Goal: Information Seeking & Learning: Learn about a topic

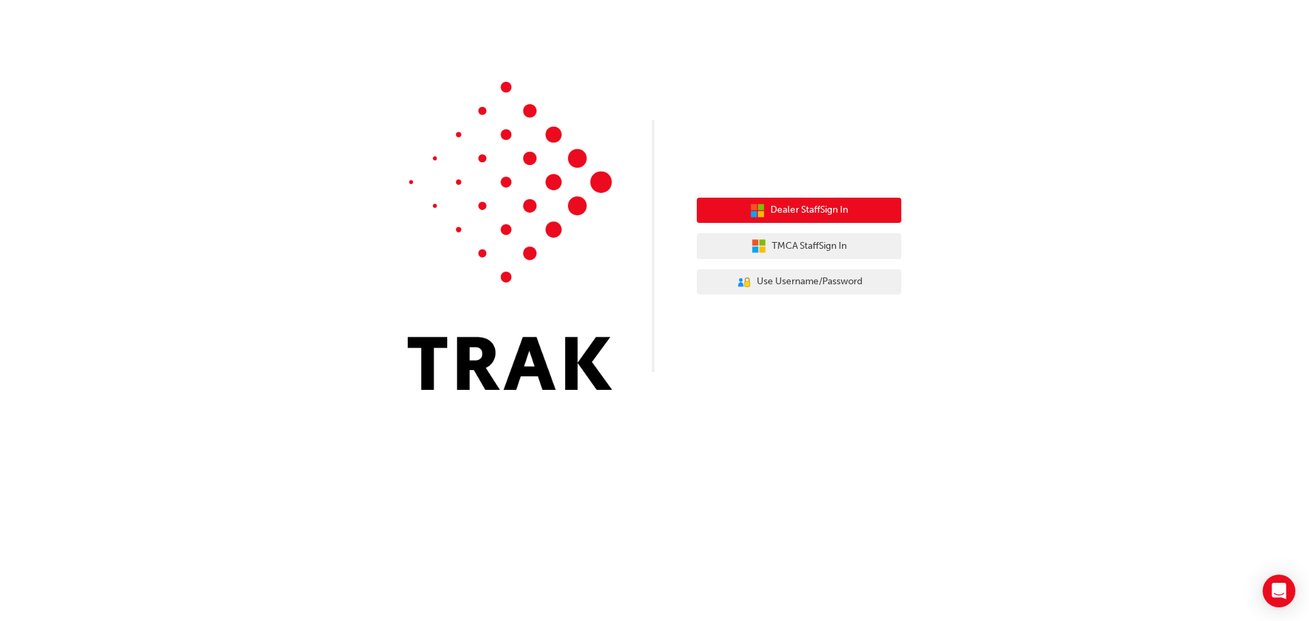
click at [821, 211] on span "Dealer Staff Sign In" at bounding box center [809, 210] width 78 height 16
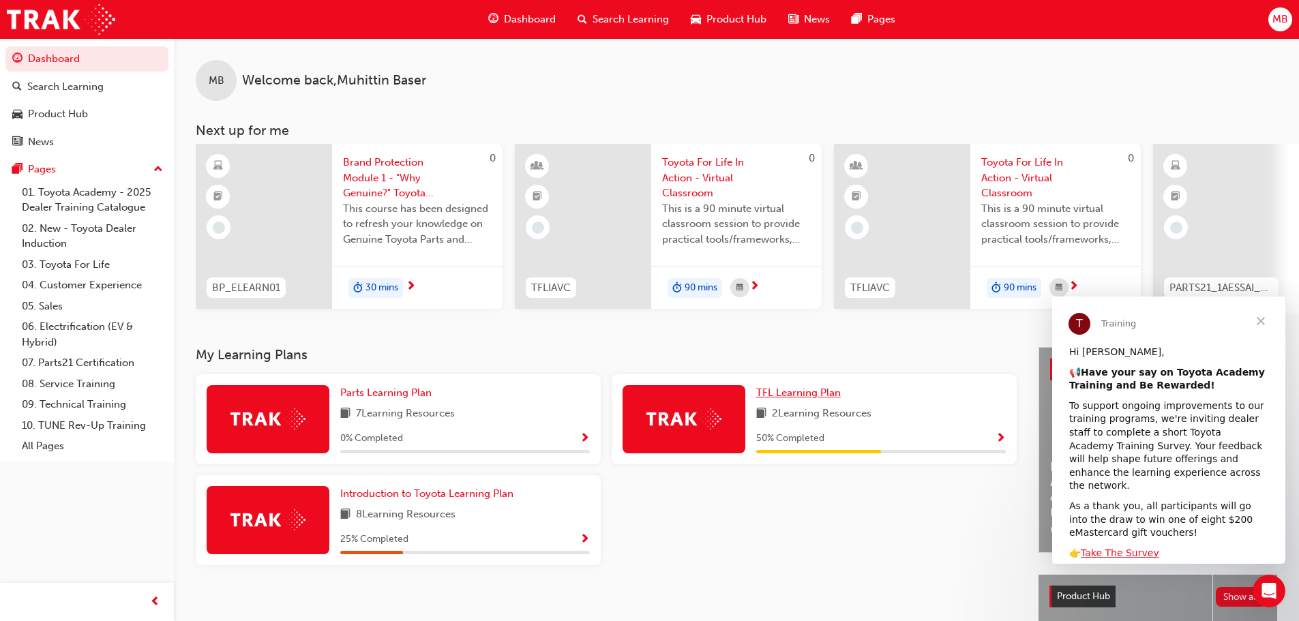
click at [809, 399] on span "TFL Learning Plan" at bounding box center [798, 393] width 85 height 12
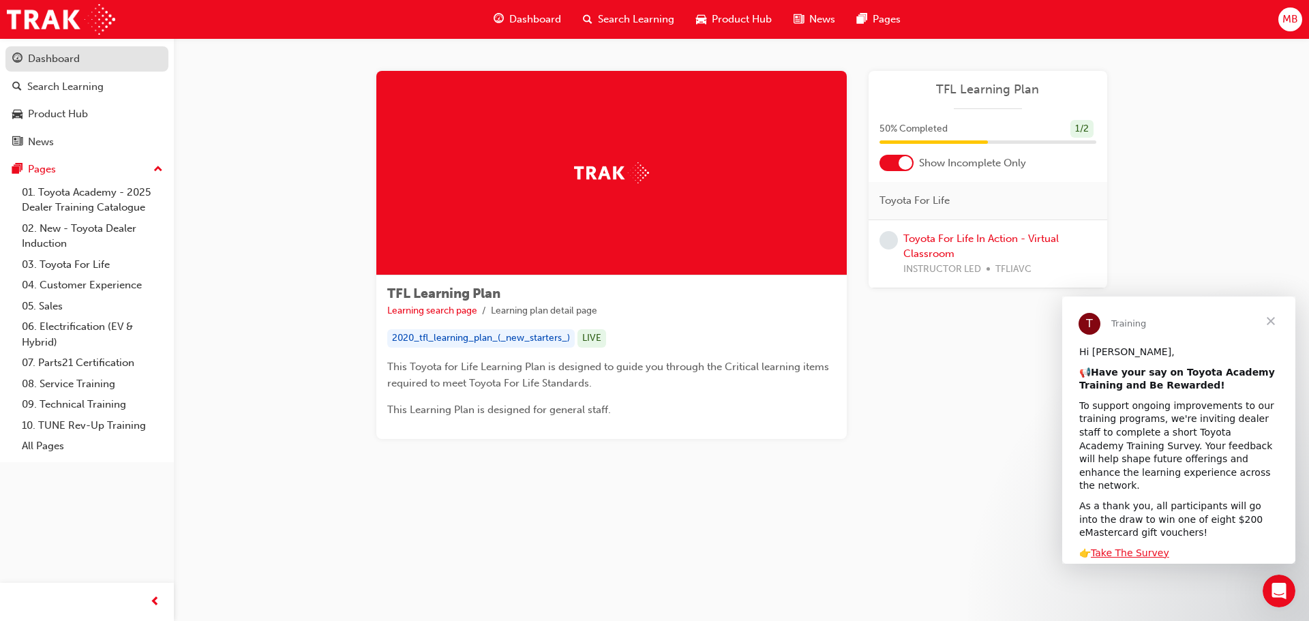
click at [63, 60] on div "Dashboard" at bounding box center [54, 59] width 52 height 16
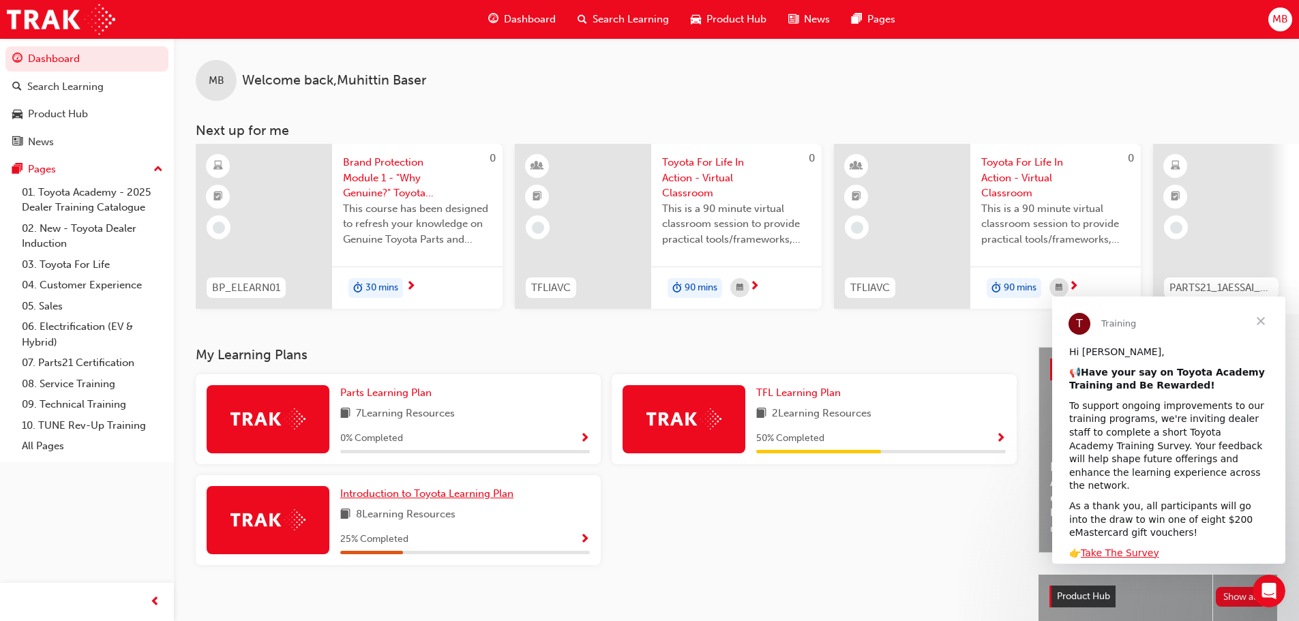
click at [472, 498] on span "Introduction to Toyota Learning Plan" at bounding box center [426, 493] width 173 height 12
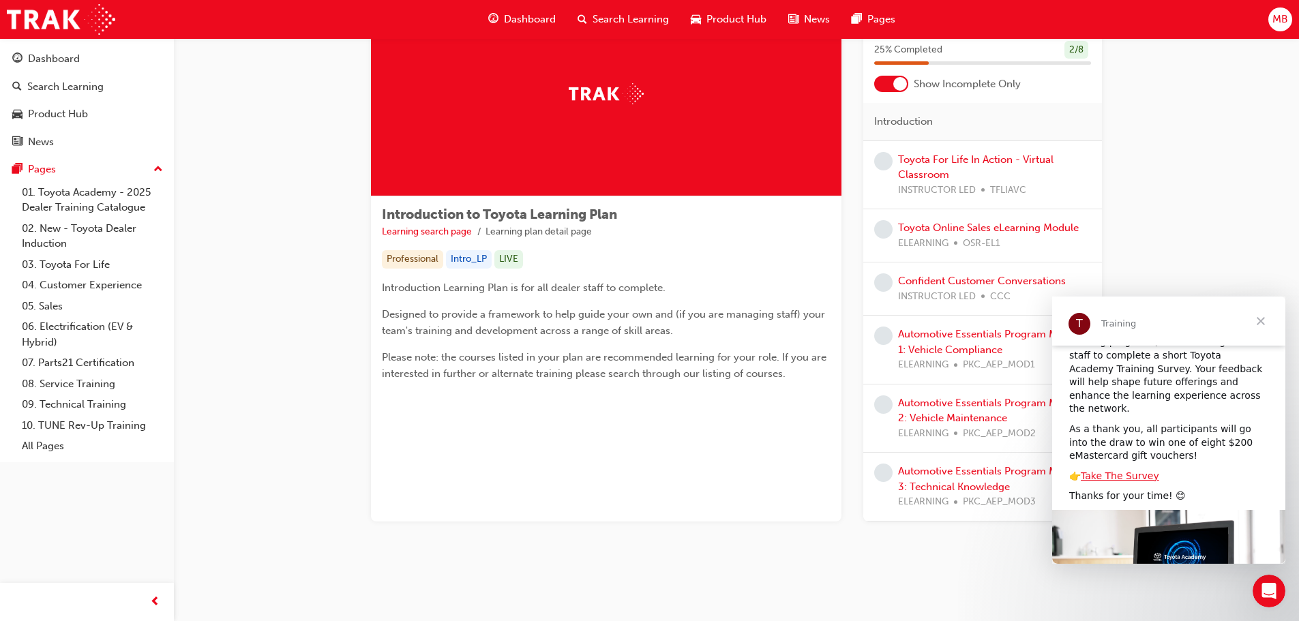
scroll to position [9, 0]
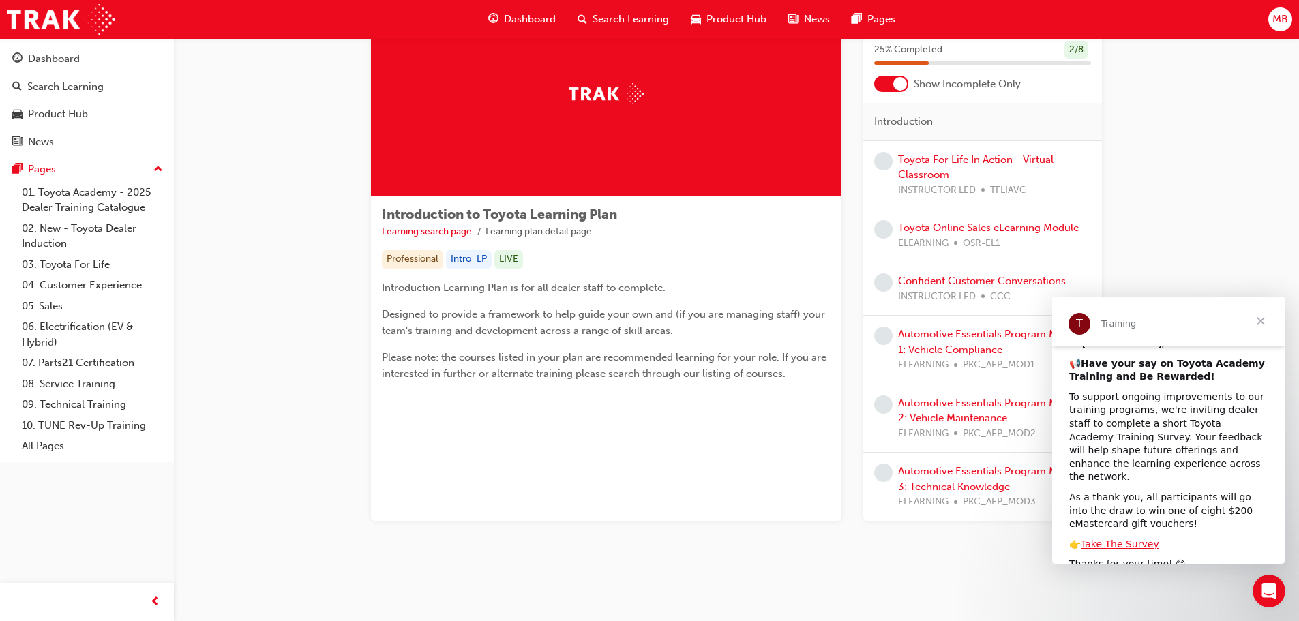
click at [1237, 254] on div "Introduction to Toyota Learning Plan Learning search page Learning plan detail …" at bounding box center [736, 273] width 1125 height 628
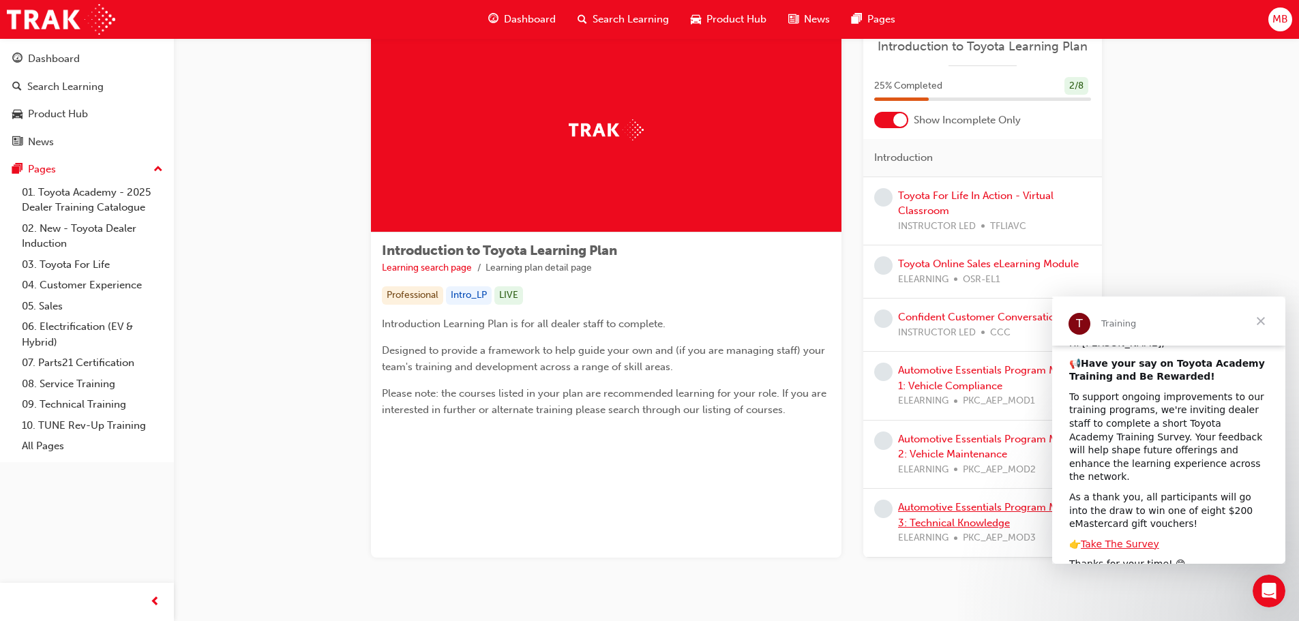
scroll to position [0, 0]
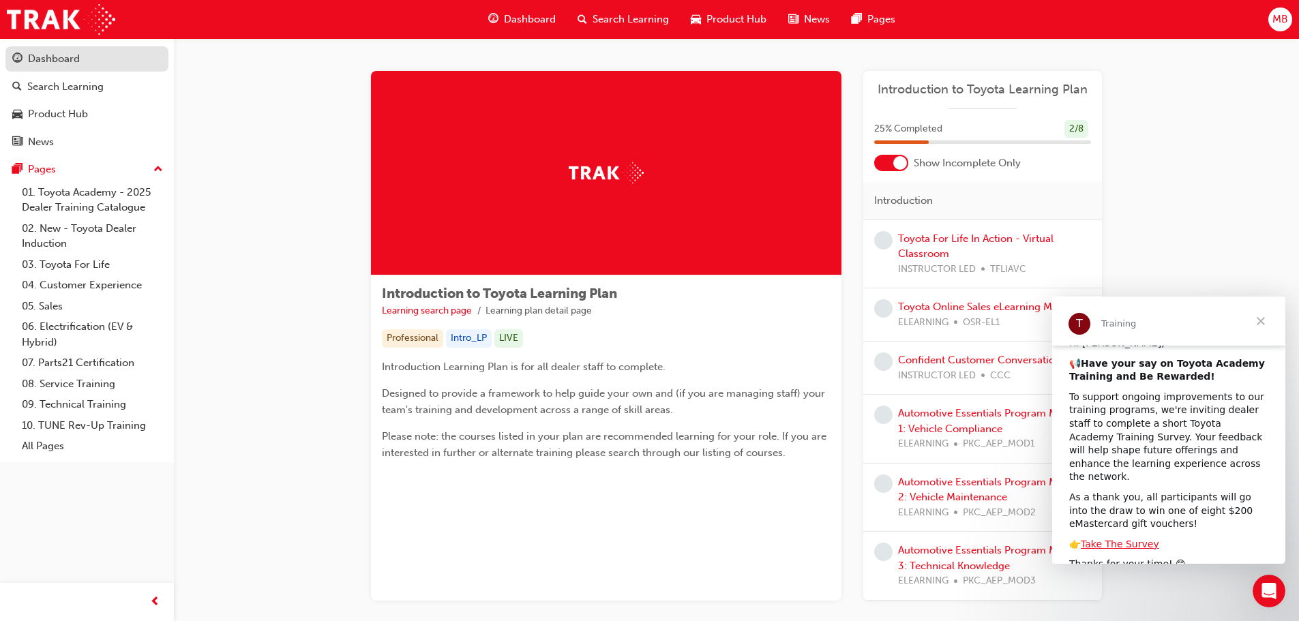
click at [48, 59] on div "Dashboard" at bounding box center [54, 59] width 52 height 16
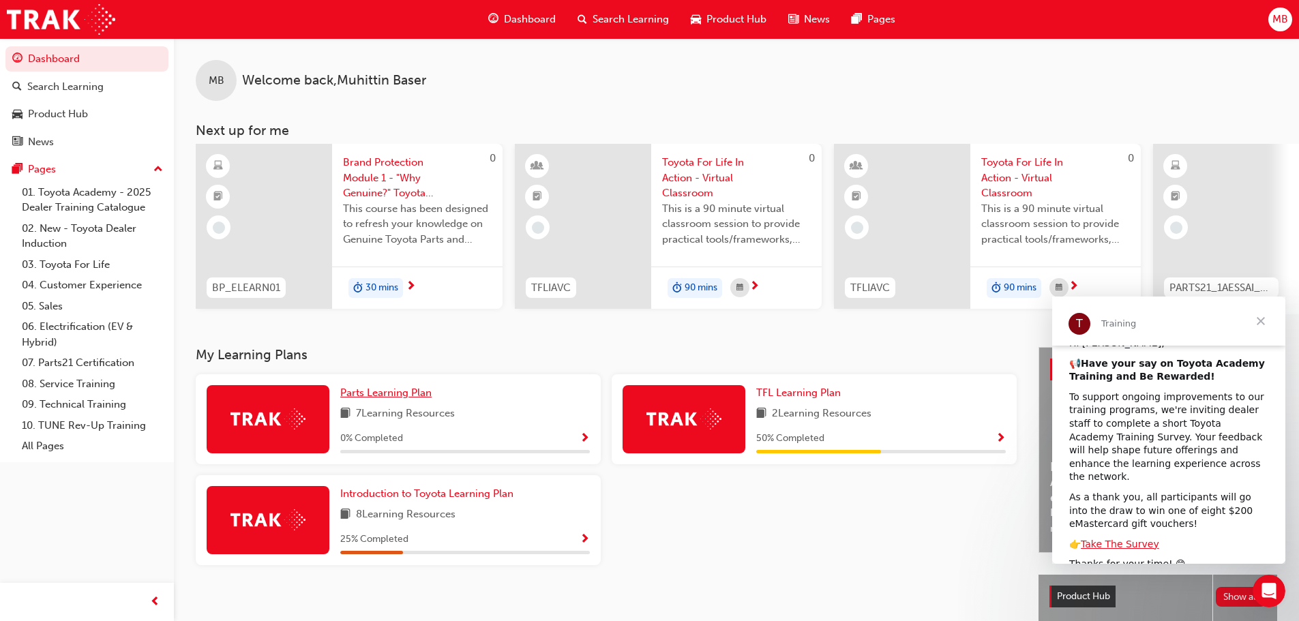
click at [427, 399] on span "Parts Learning Plan" at bounding box center [385, 393] width 91 height 12
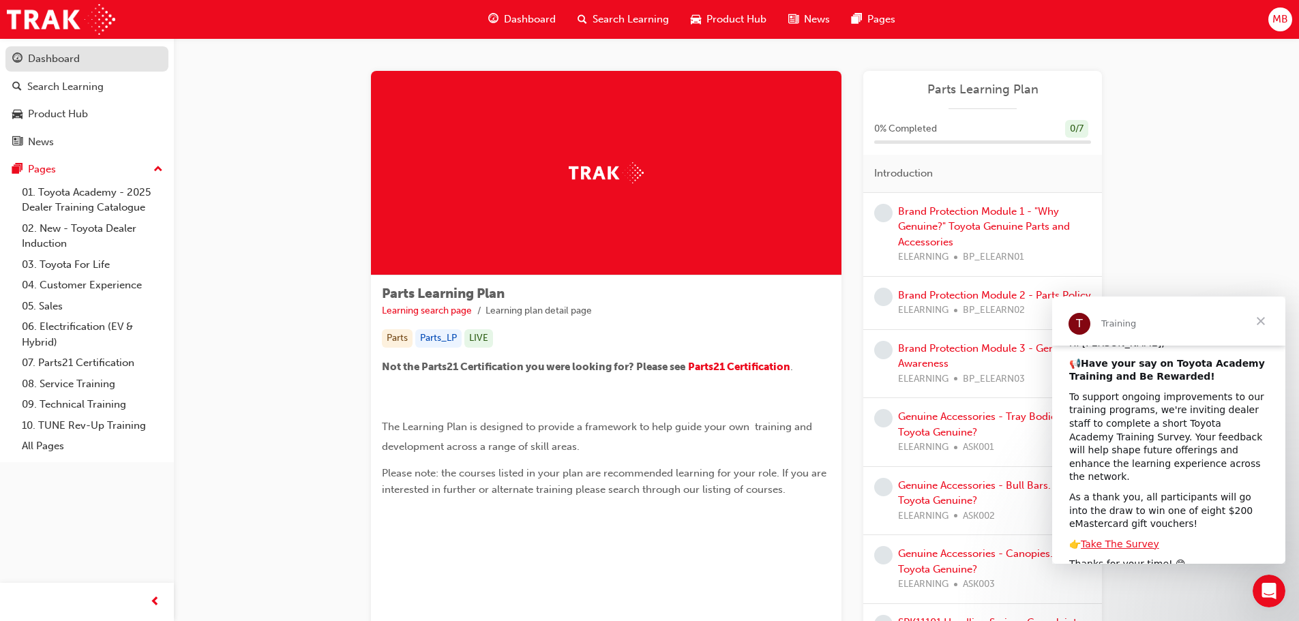
click at [57, 54] on div "Dashboard" at bounding box center [54, 59] width 52 height 16
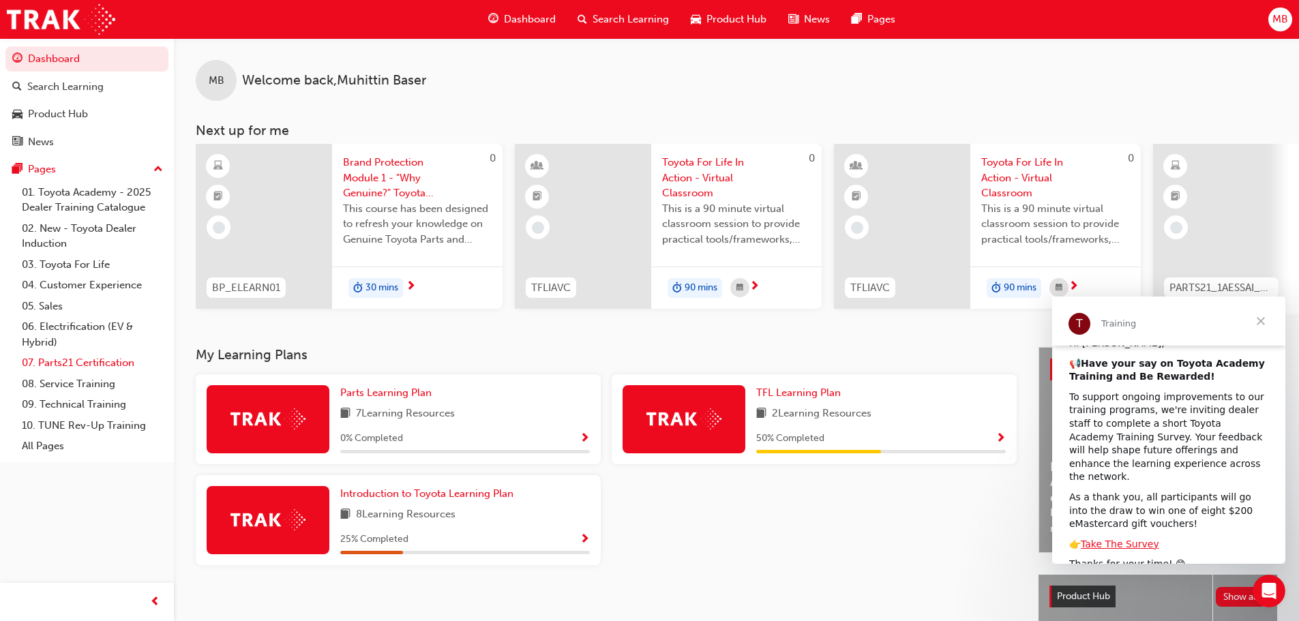
click at [110, 362] on link "07. Parts21 Certification" at bounding box center [92, 362] width 152 height 21
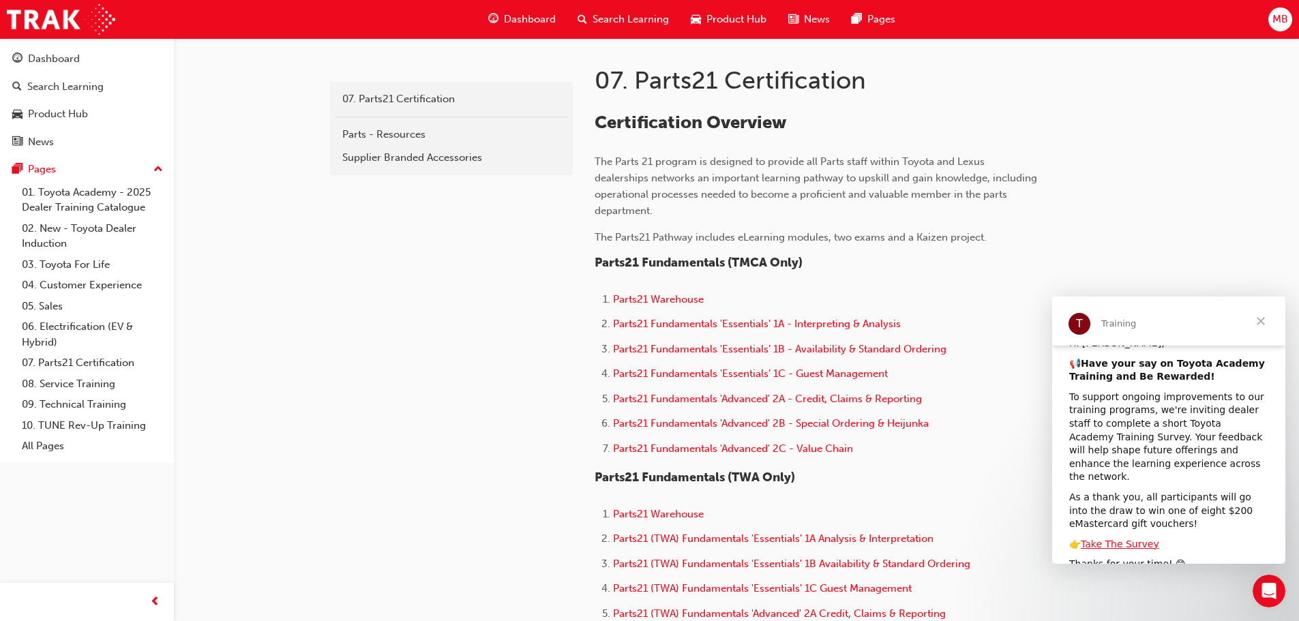
scroll to position [205, 0]
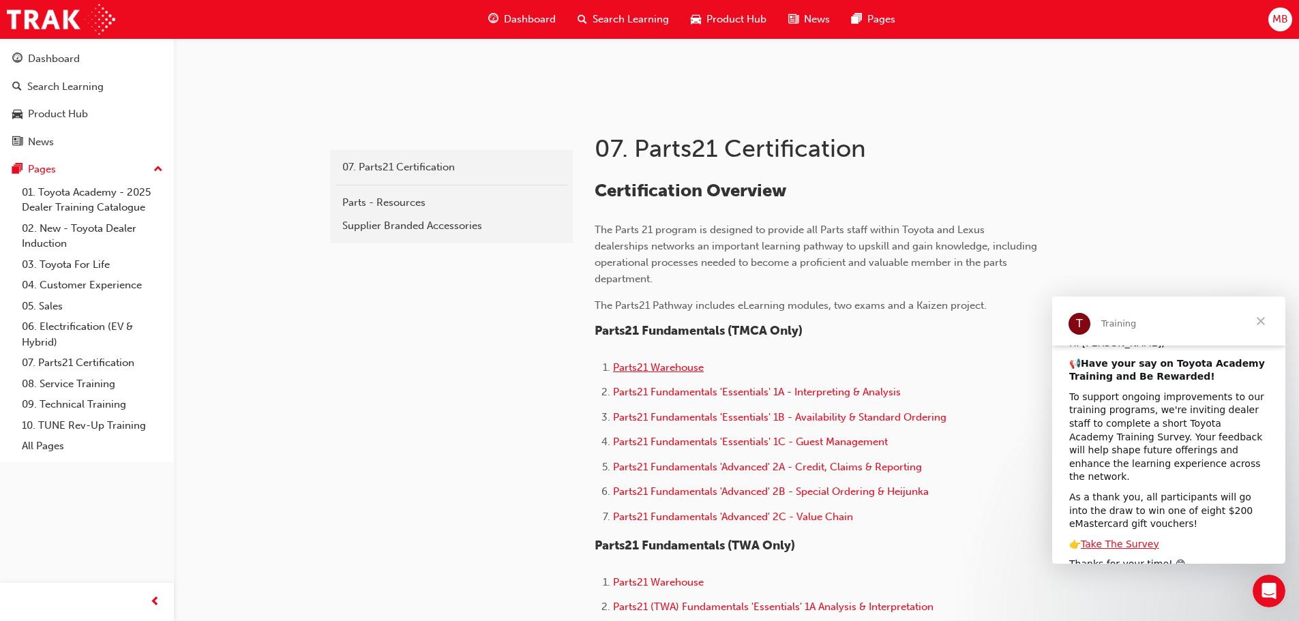
click at [633, 368] on span "Parts21 Warehouse" at bounding box center [658, 367] width 91 height 12
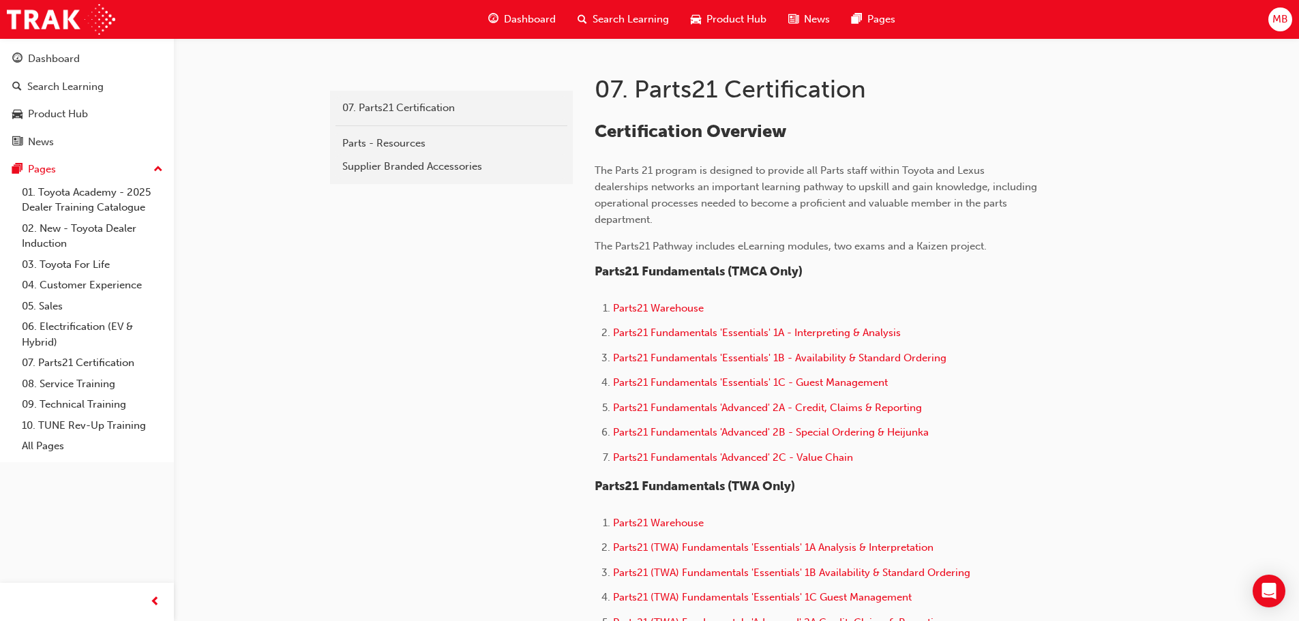
scroll to position [341, 0]
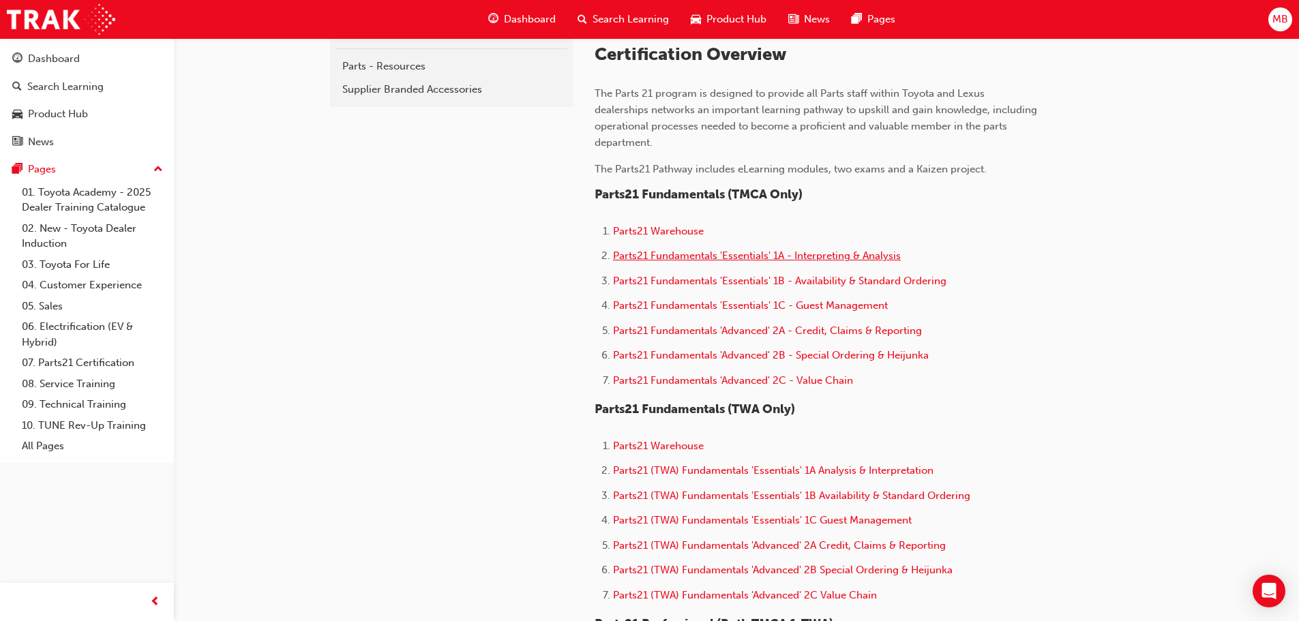
click at [742, 258] on span "Parts21 Fundamentals 'Essentials' 1A - Interpreting & Analysis" at bounding box center [757, 256] width 288 height 12
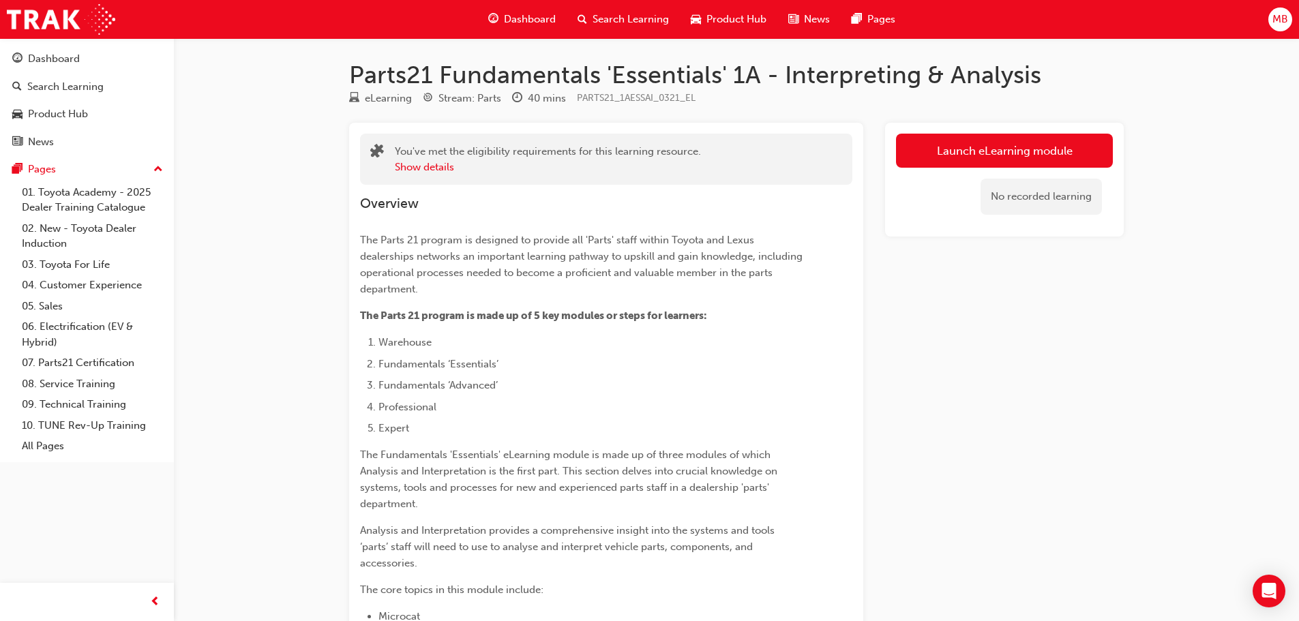
click at [722, 367] on li "Fundamentals ‘Essentials’" at bounding box center [590, 364] width 425 height 16
click at [759, 412] on li "Professional" at bounding box center [590, 407] width 425 height 16
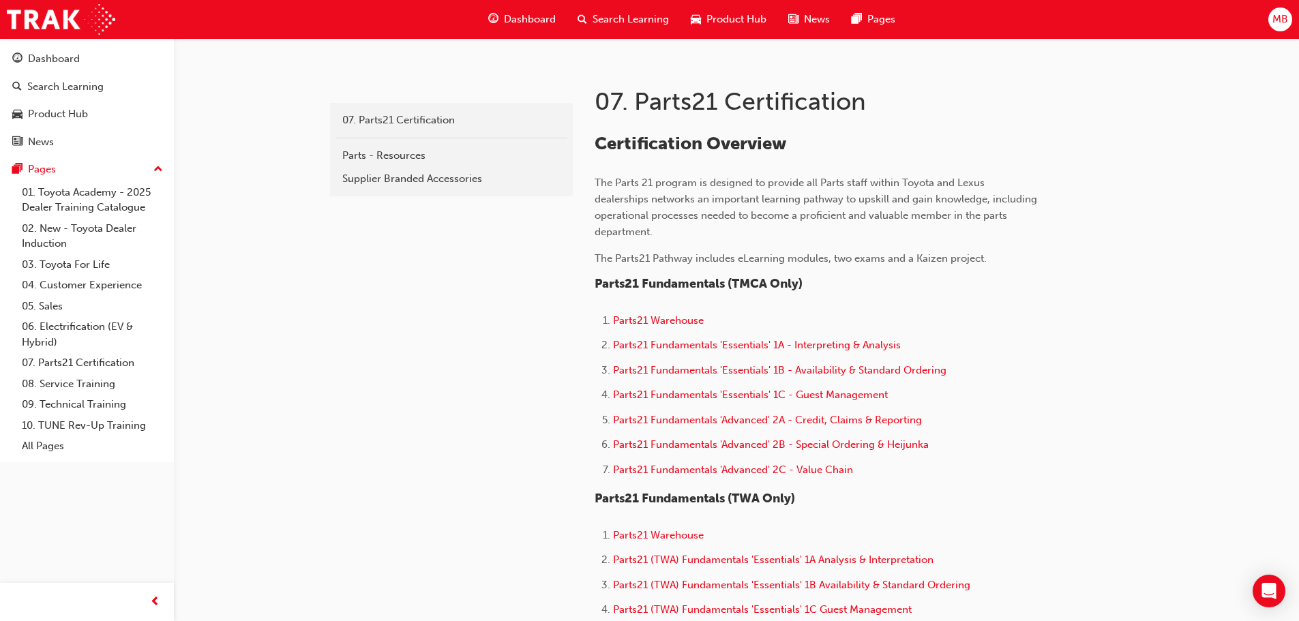
scroll to position [205, 0]
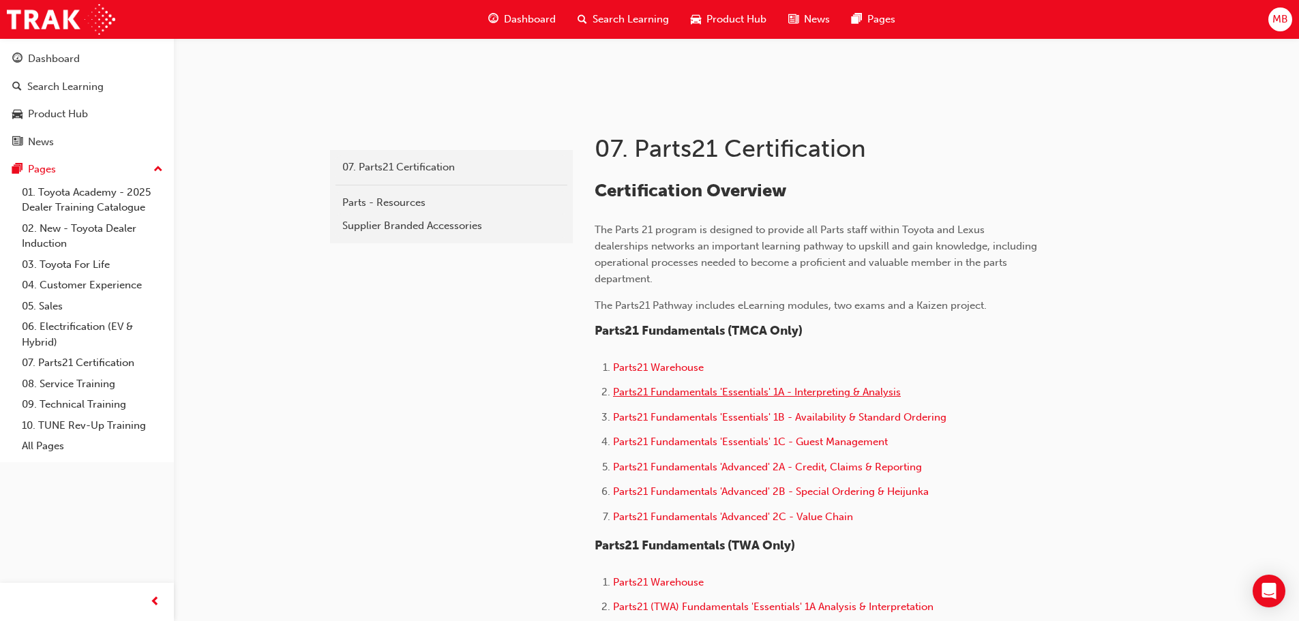
click at [789, 391] on span "Parts21 Fundamentals 'Essentials' 1A - Interpreting & Analysis" at bounding box center [757, 392] width 288 height 12
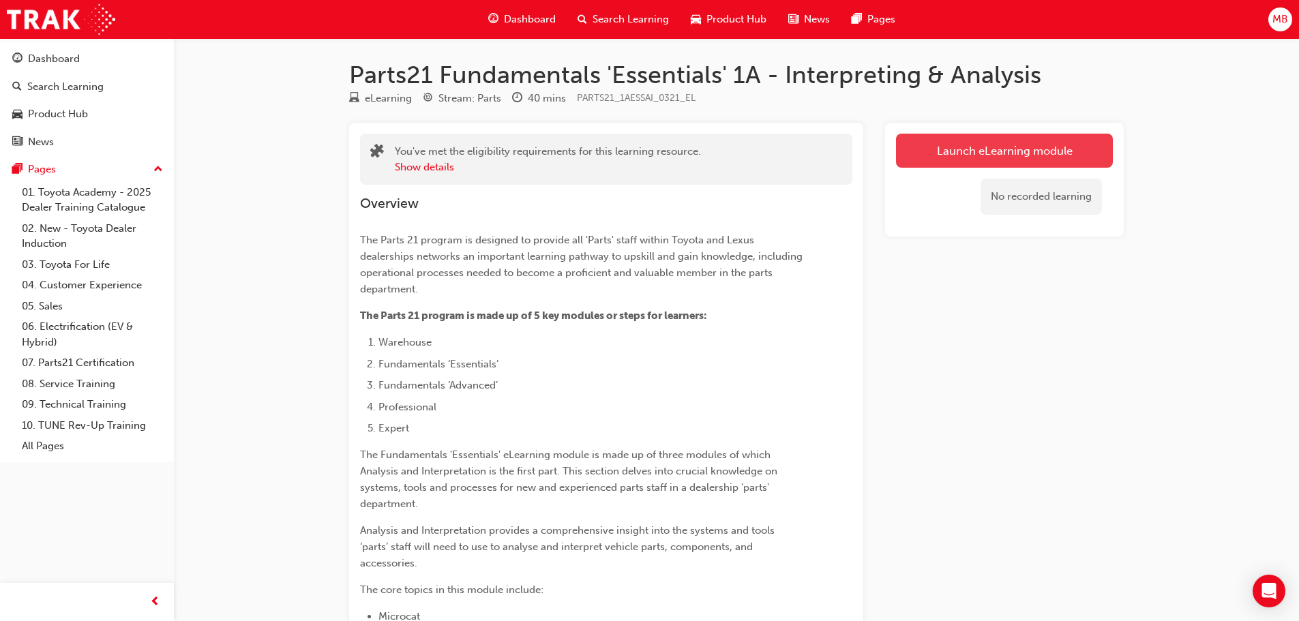
click at [1020, 156] on link "Launch eLearning module" at bounding box center [1004, 151] width 217 height 34
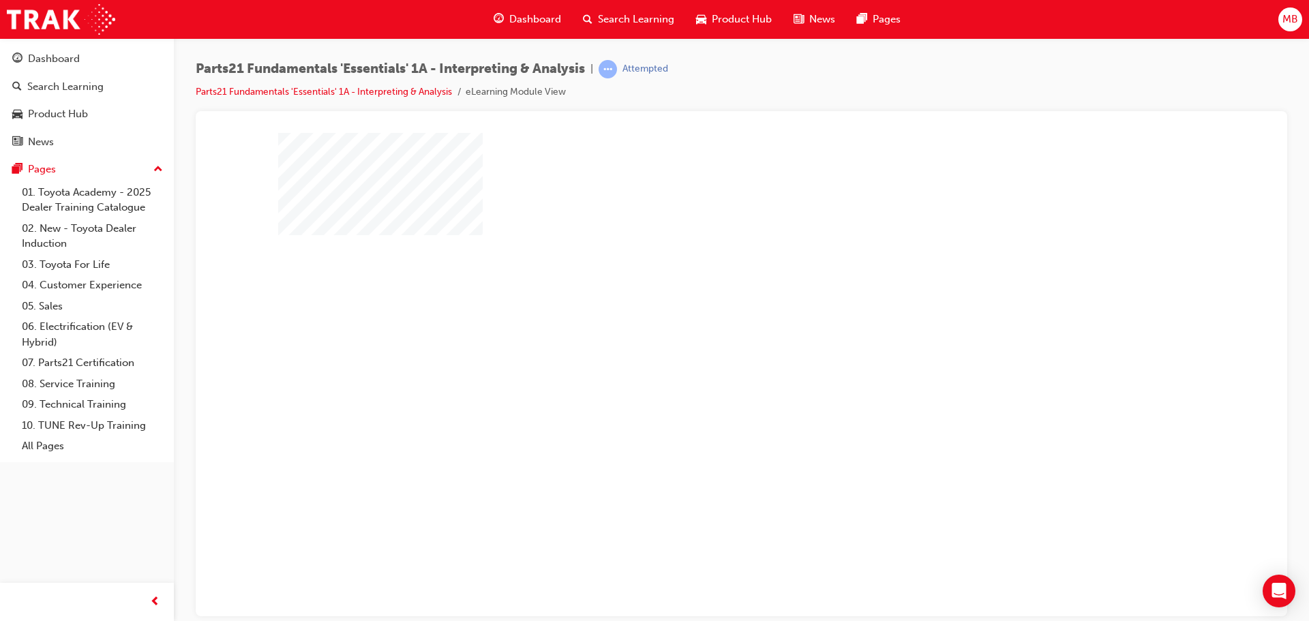
click at [702, 335] on div "play" at bounding box center [702, 335] width 0 height 0
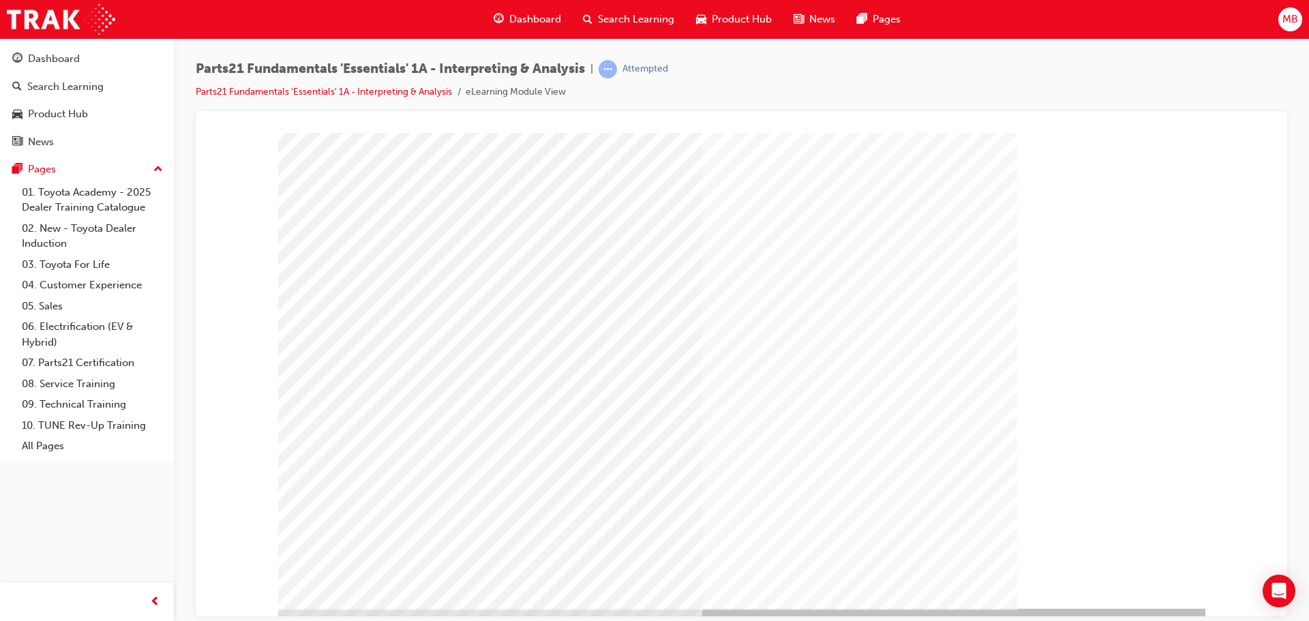
scroll to position [28, 0]
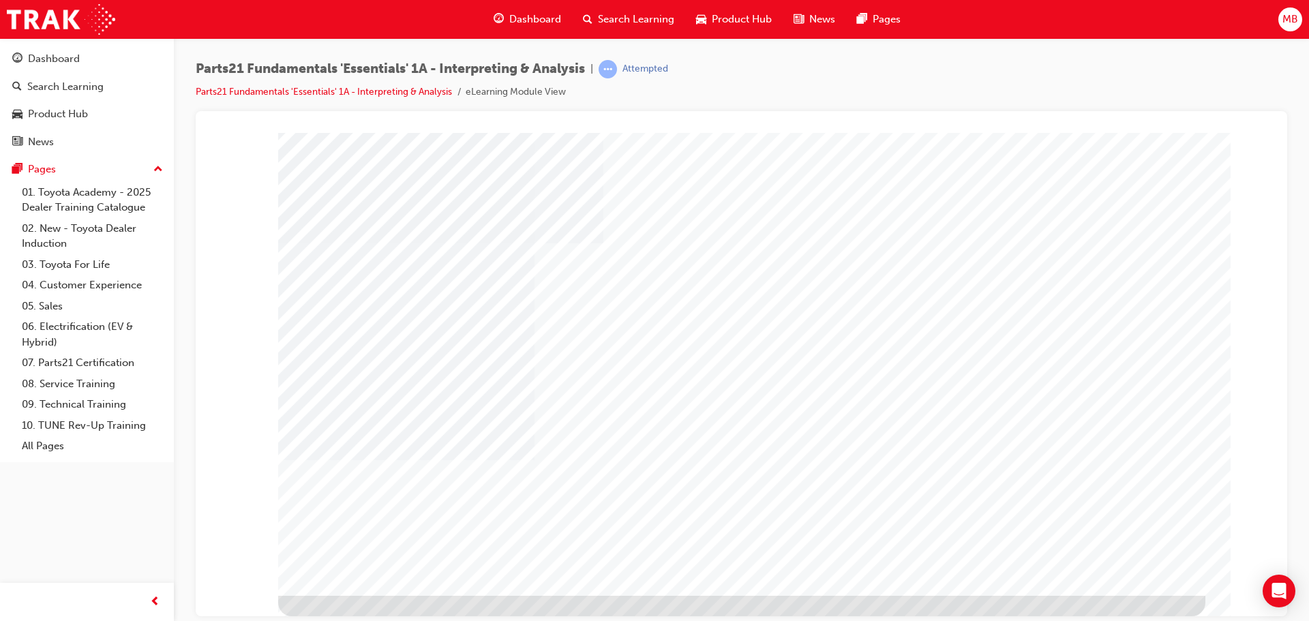
scroll to position [0, 0]
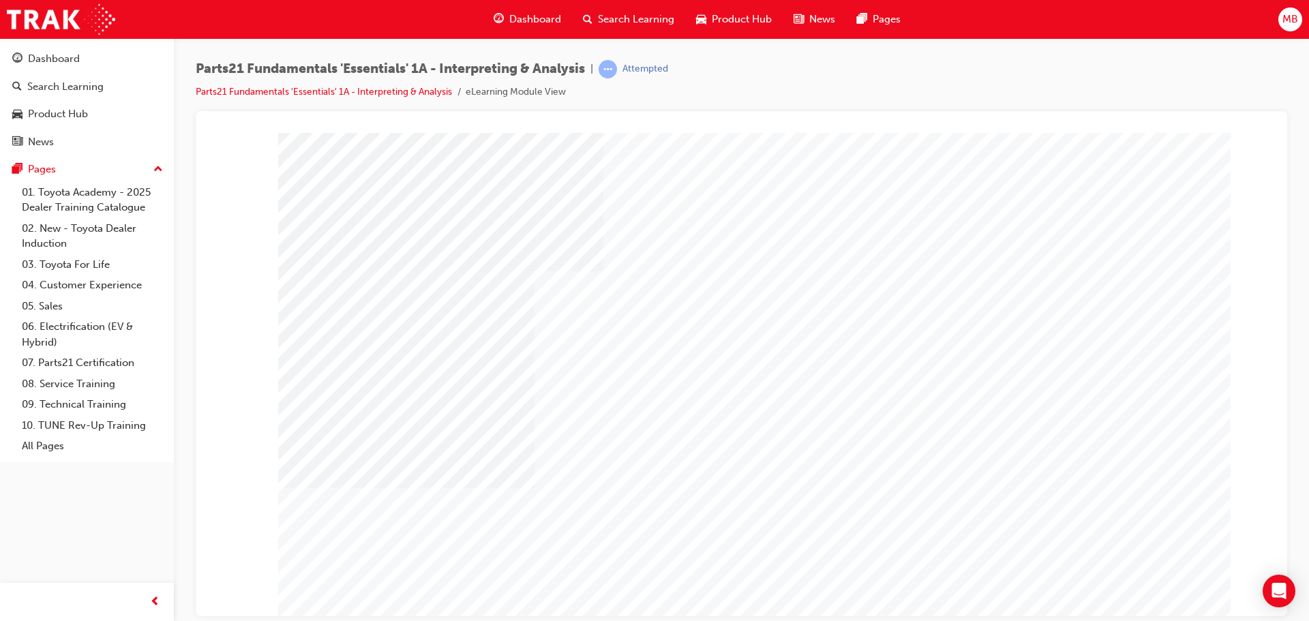
type input "Berk"
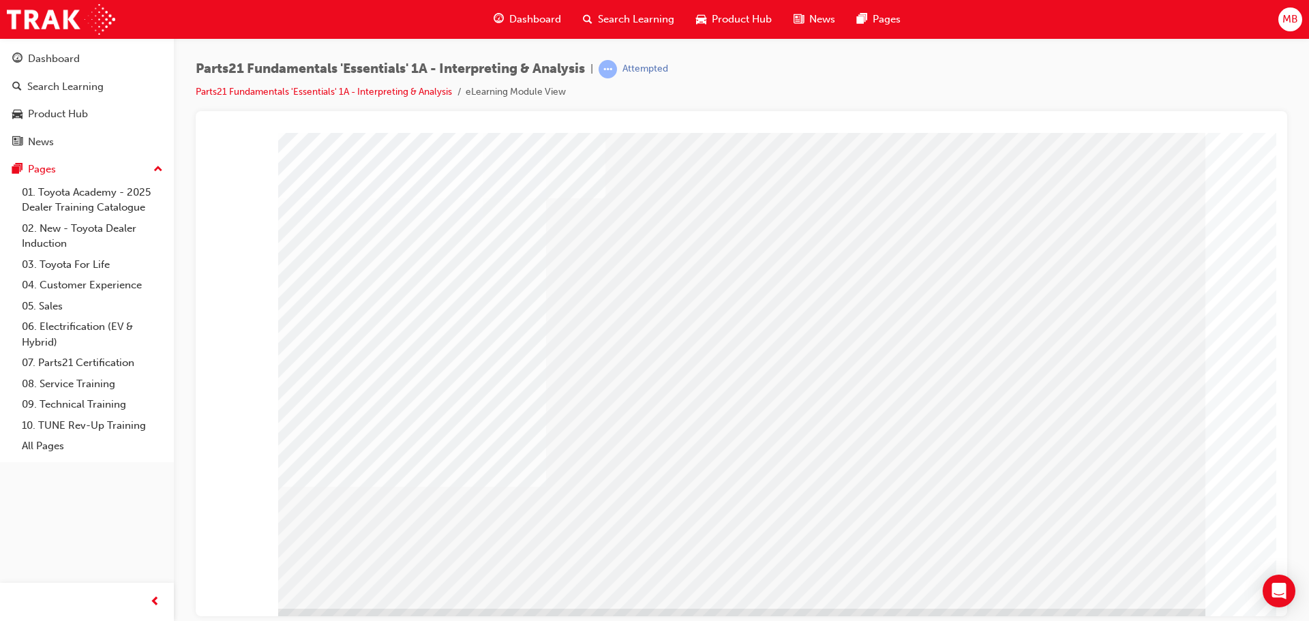
scroll to position [28, 0]
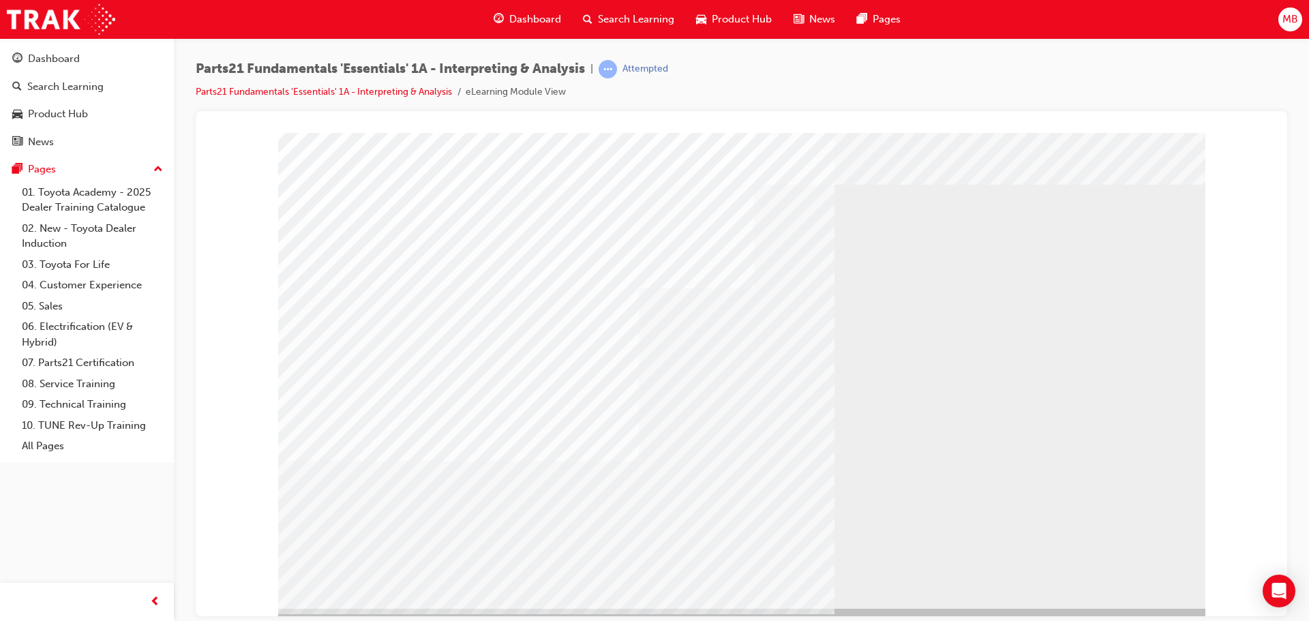
scroll to position [28, 0]
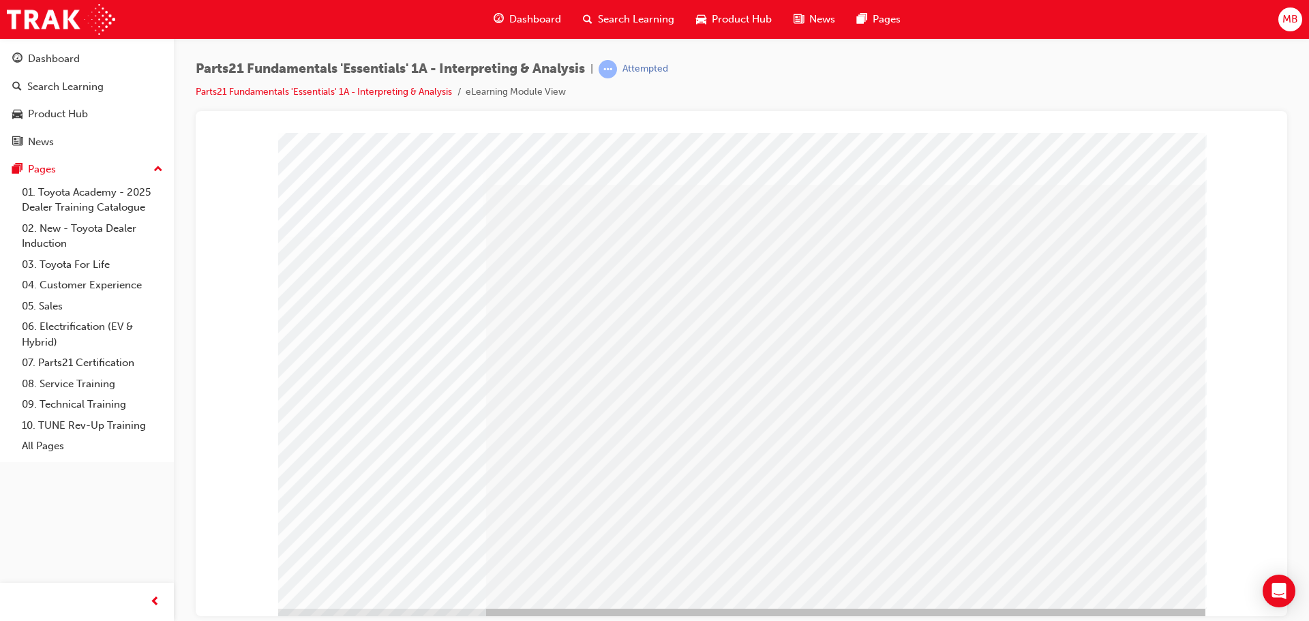
scroll to position [28, 0]
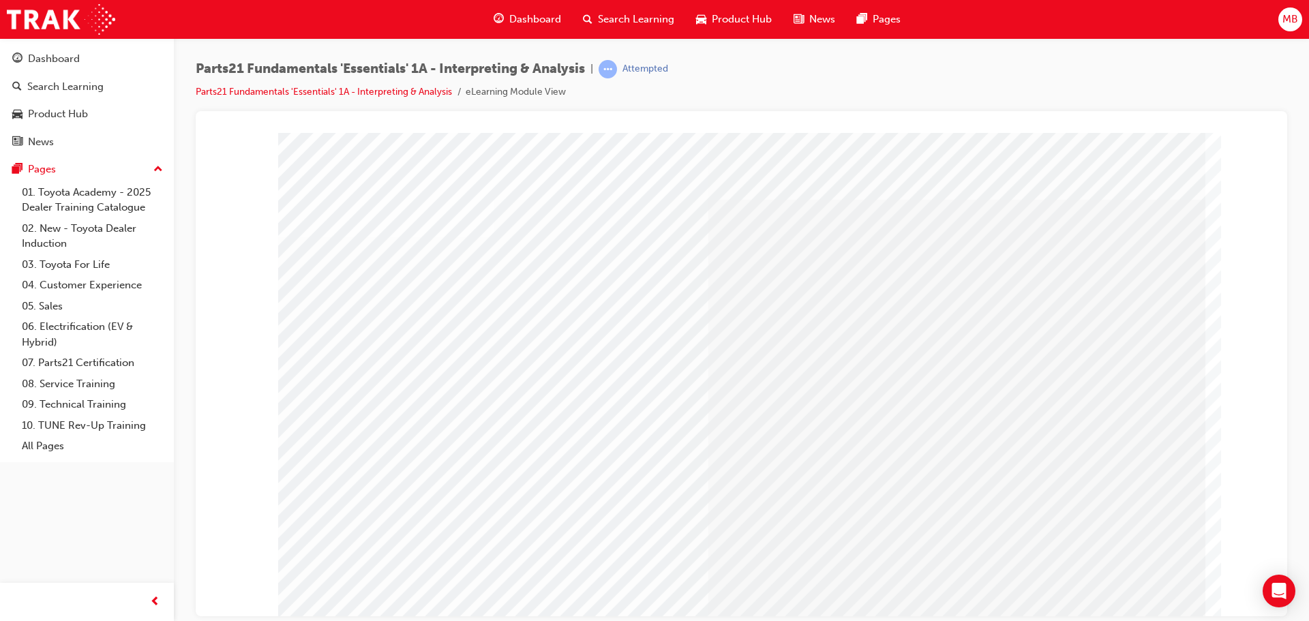
drag, startPoint x: 1010, startPoint y: 477, endPoint x: 1021, endPoint y: 487, distance: 14.5
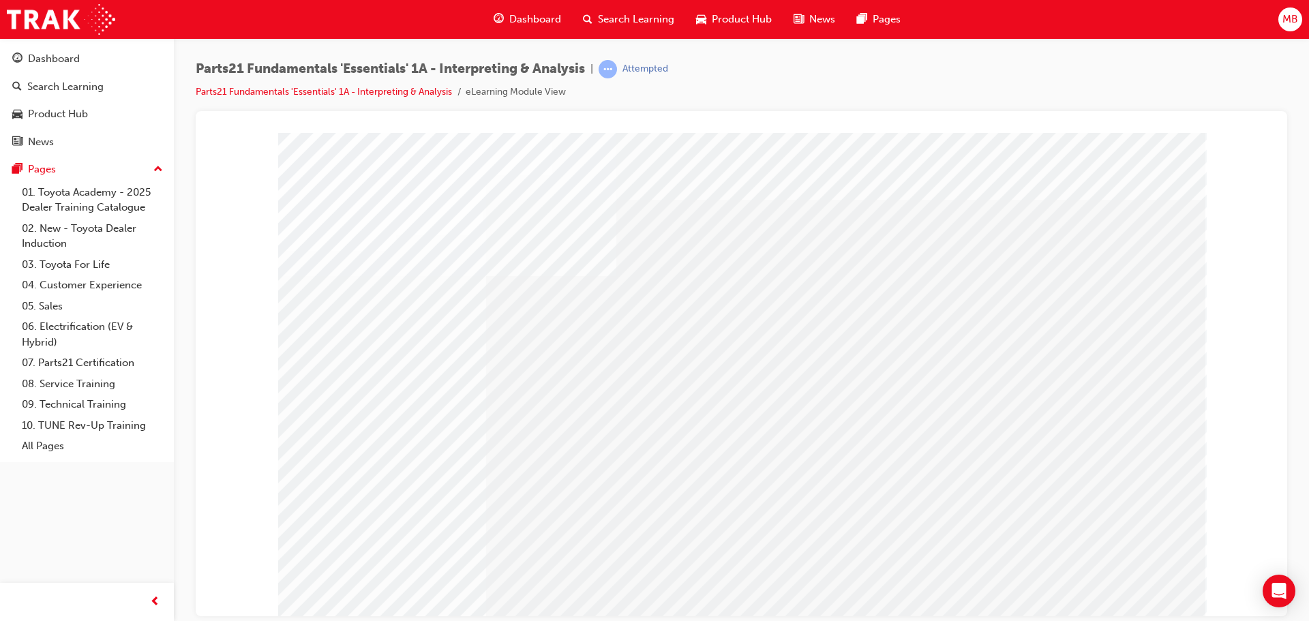
click at [892, 256] on div "Play" at bounding box center [887, 256] width 517 height 0
click at [890, 256] on div "Play" at bounding box center [887, 256] width 517 height 0
